Goal: Task Accomplishment & Management: Manage account settings

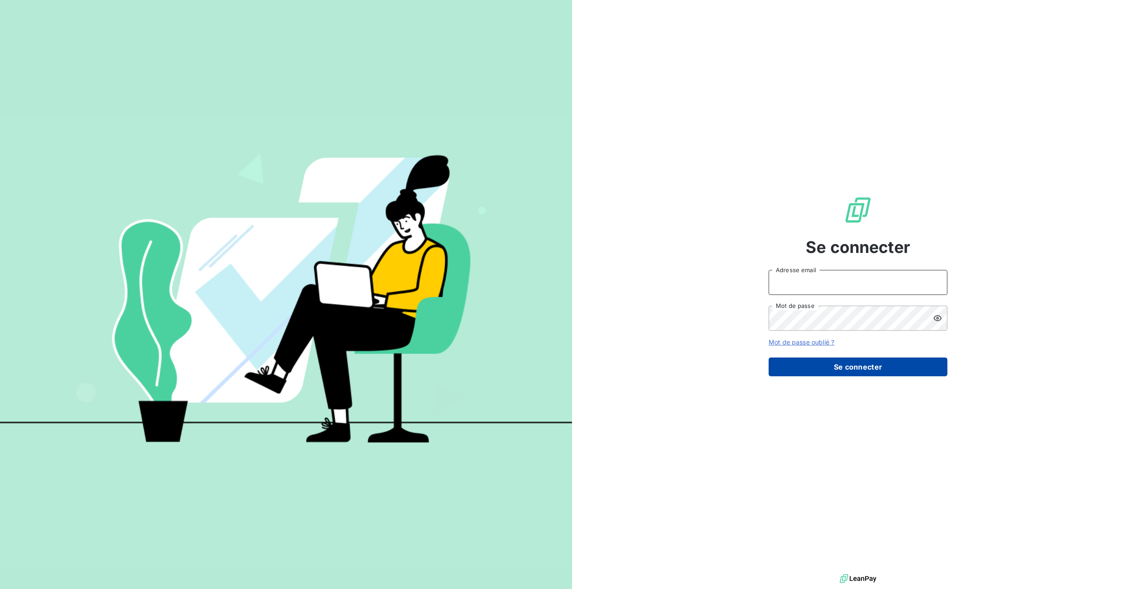
type input "[PERSON_NAME][EMAIL_ADDRESS][DOMAIN_NAME]"
click at [847, 369] on button "Se connecter" at bounding box center [858, 367] width 179 height 19
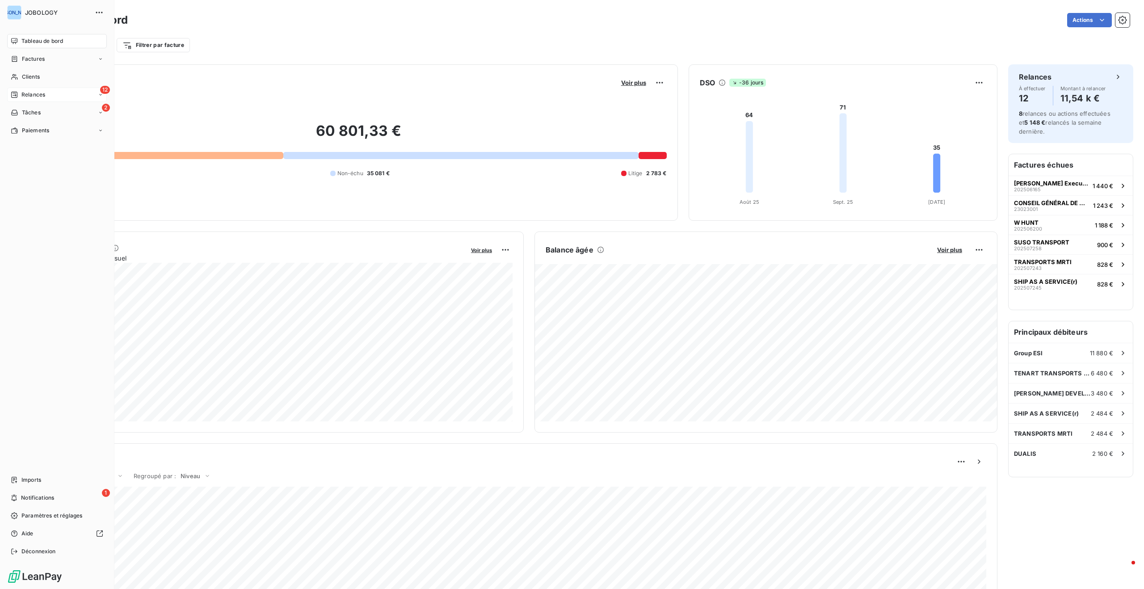
click at [41, 94] on span "Relances" at bounding box center [33, 95] width 24 height 8
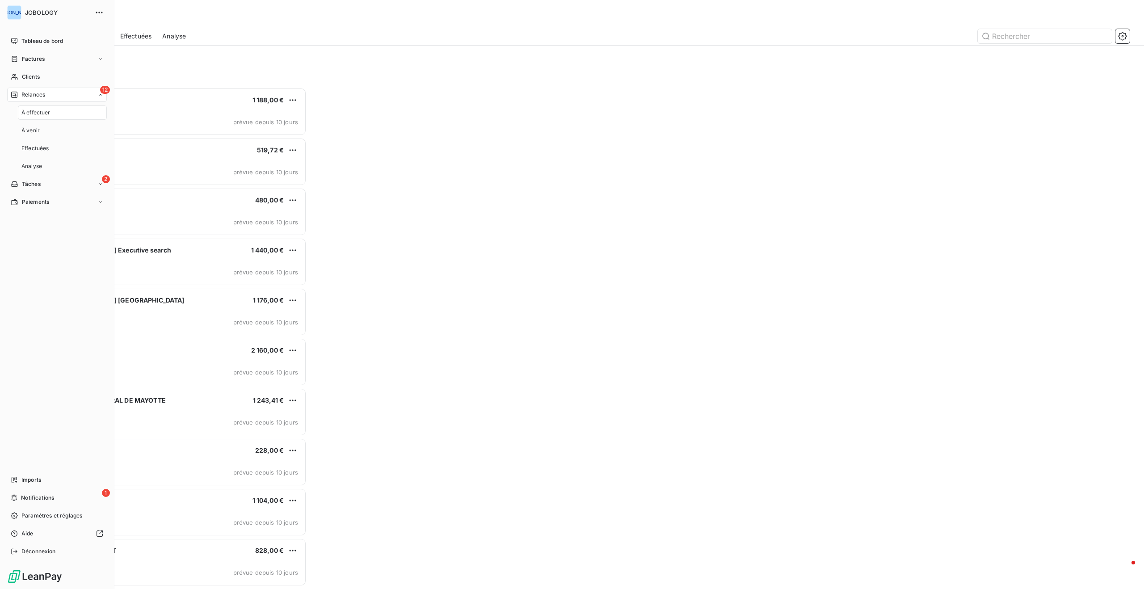
click at [41, 110] on span "À effectuer" at bounding box center [35, 113] width 29 height 8
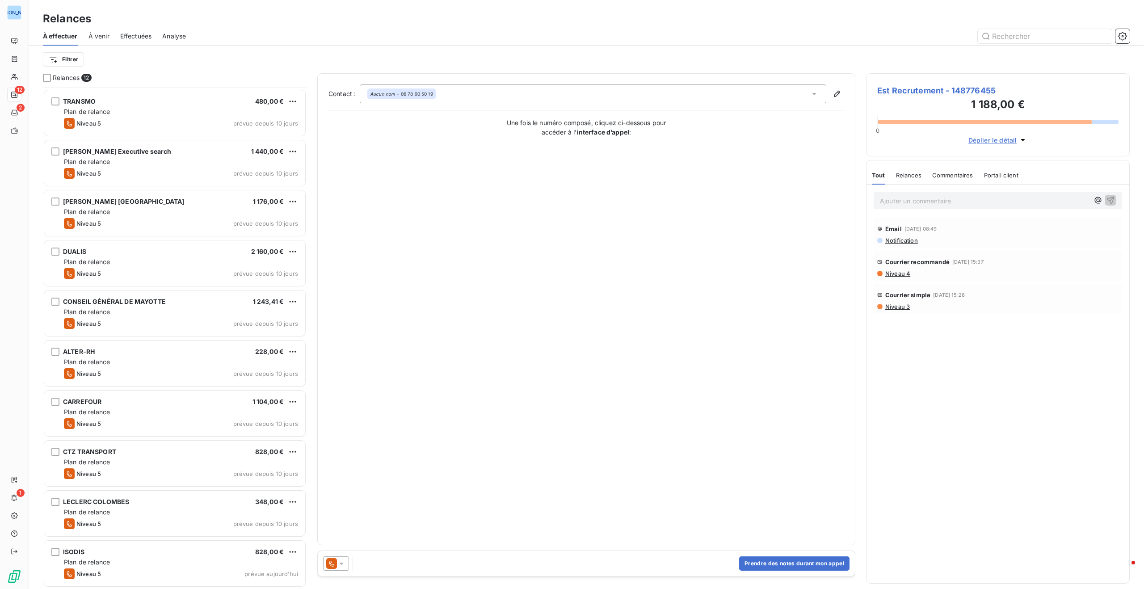
scroll to position [100, 0]
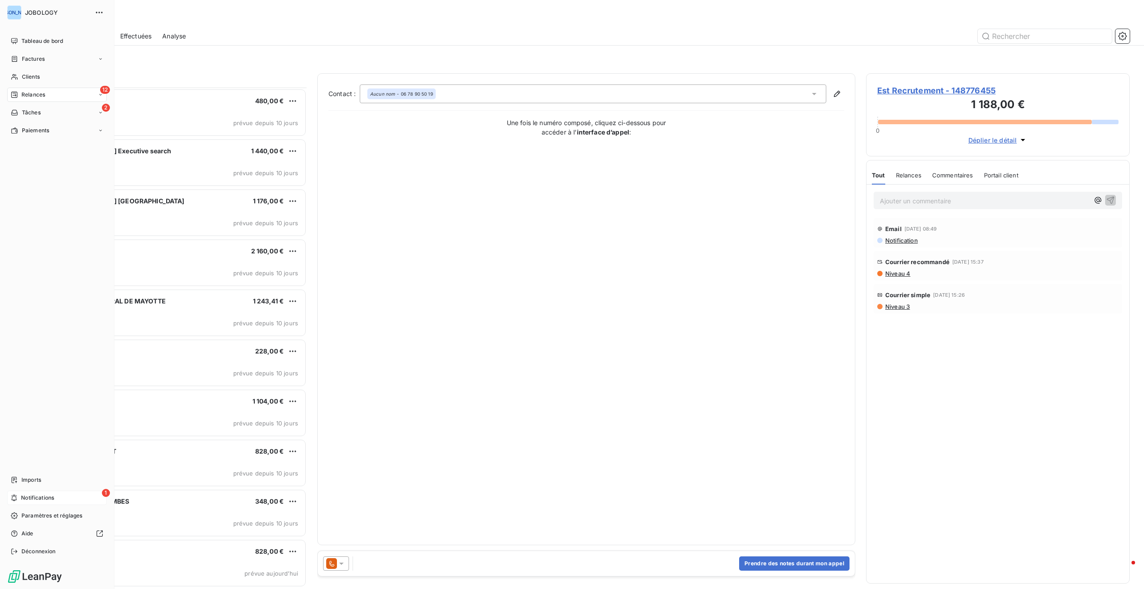
click at [16, 494] on div "1 Notifications" at bounding box center [57, 498] width 100 height 14
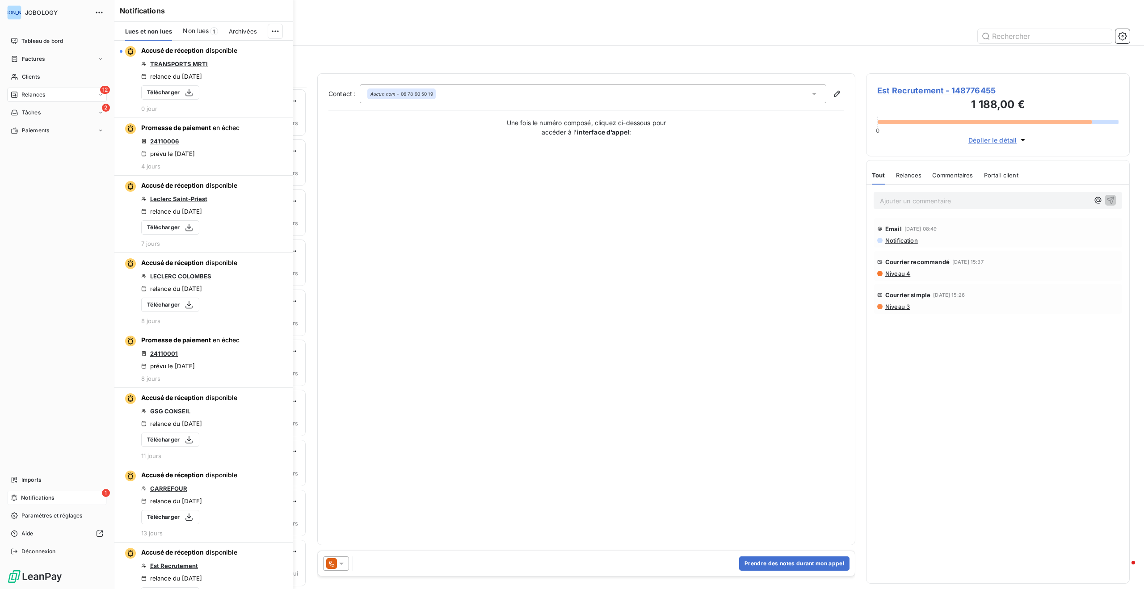
click at [30, 498] on span "Notifications" at bounding box center [37, 498] width 33 height 8
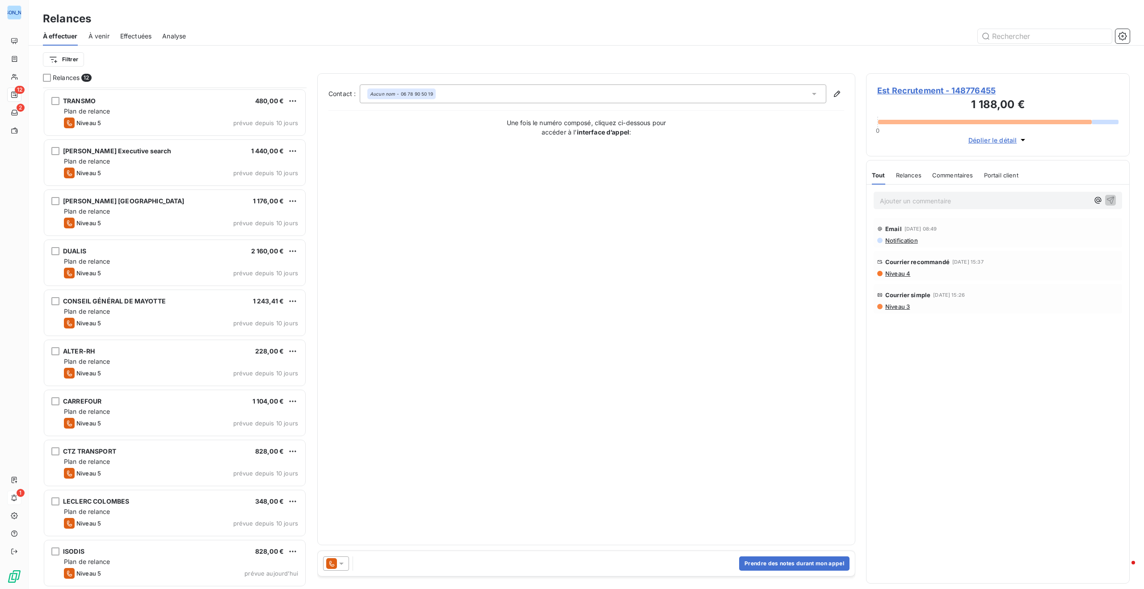
scroll to position [502, 264]
